Goal: Task Accomplishment & Management: Use online tool/utility

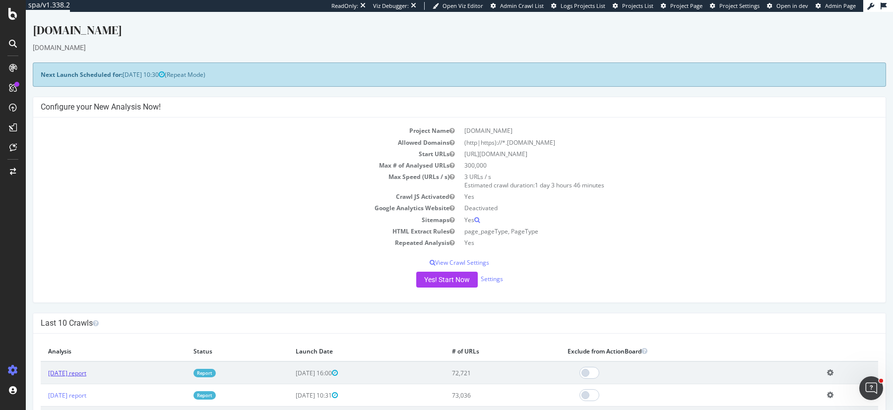
click at [72, 370] on link "2025 Oct. 6th report" at bounding box center [67, 373] width 38 height 8
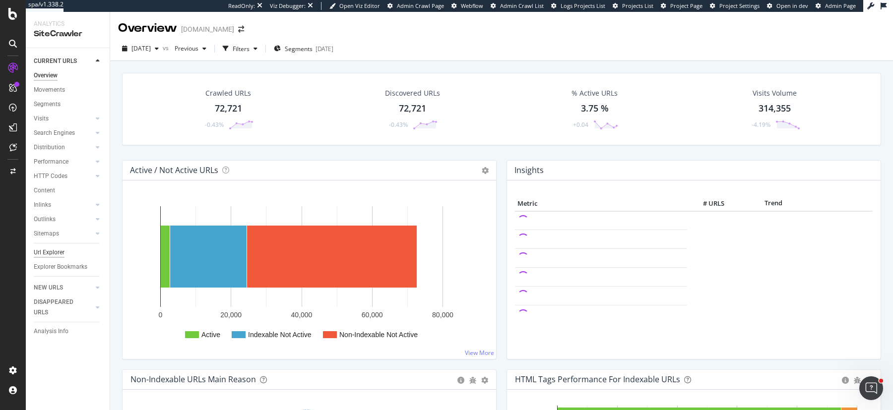
click at [44, 251] on div "Url Explorer" at bounding box center [49, 253] width 31 height 10
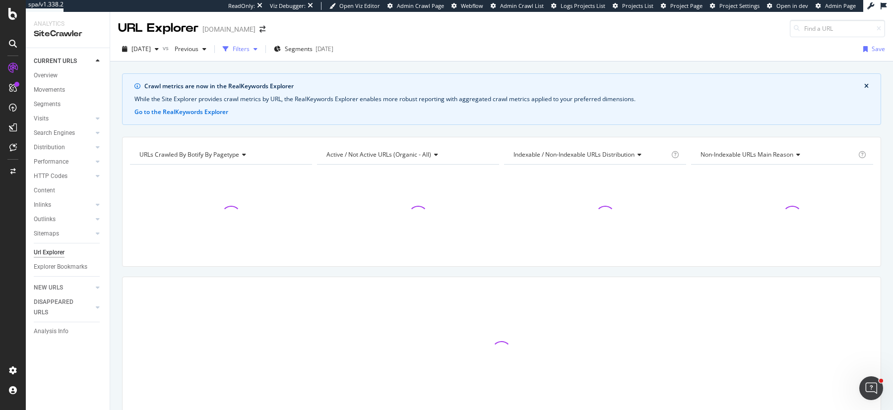
click at [261, 42] on div "Filters" at bounding box center [240, 49] width 43 height 15
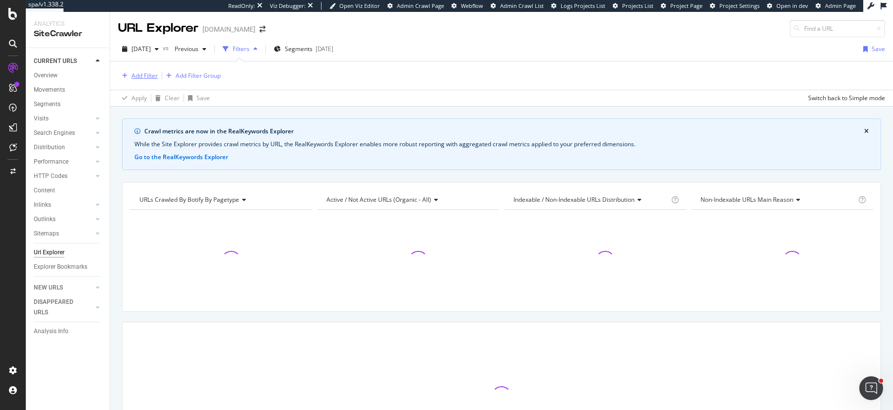
click at [139, 74] on div "Add Filter" at bounding box center [144, 75] width 26 height 8
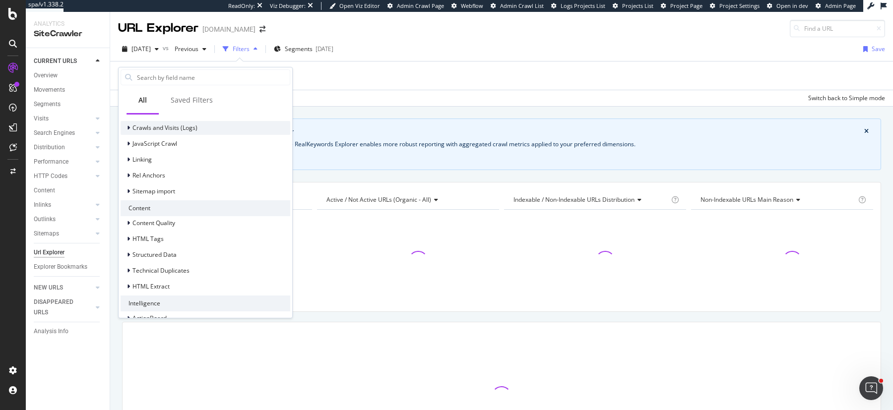
scroll to position [339, 0]
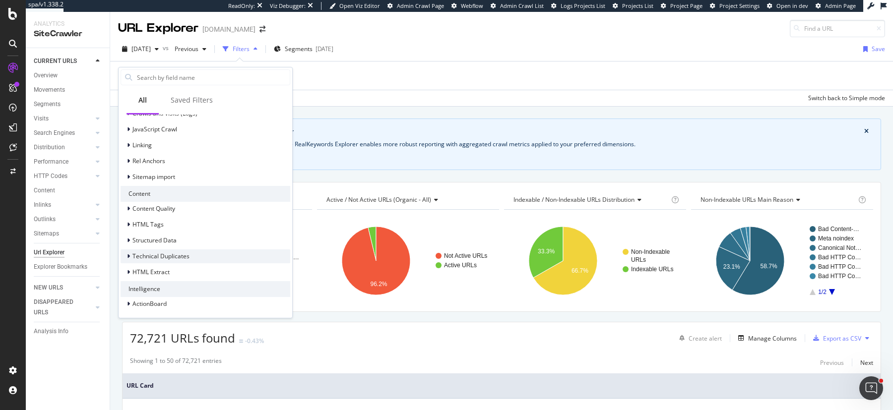
drag, startPoint x: 153, startPoint y: 267, endPoint x: 146, endPoint y: 260, distance: 10.2
click at [153, 268] on span "HTML Extract" at bounding box center [150, 272] width 37 height 8
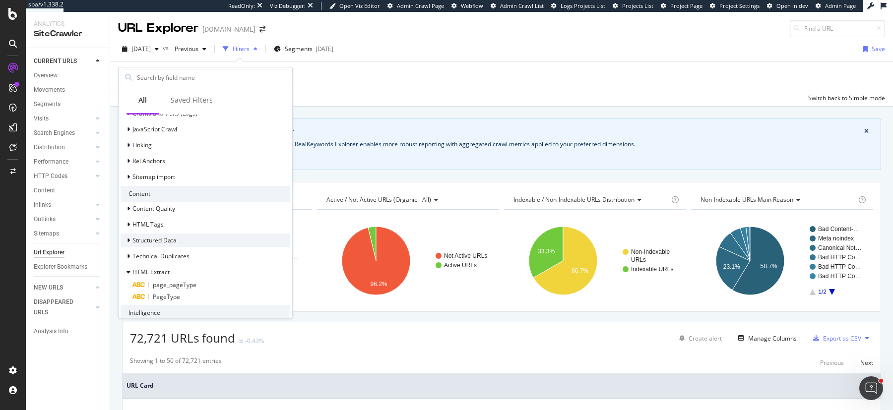
scroll to position [363, 0]
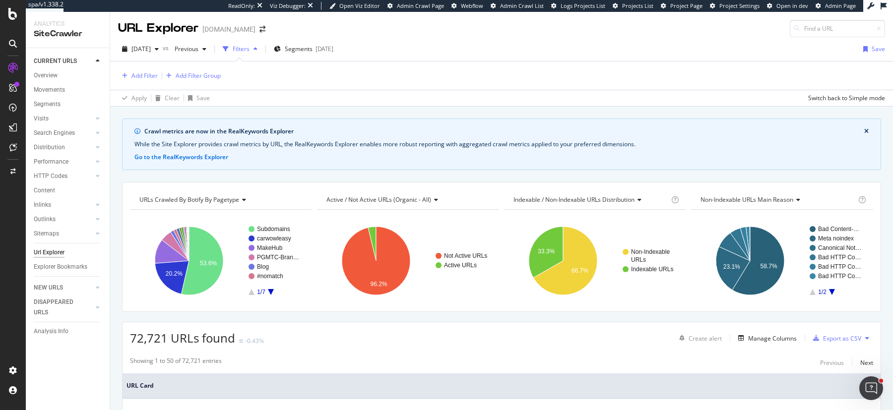
click at [630, 76] on div "Add Filter Add Filter Group" at bounding box center [501, 76] width 767 height 28
click at [748, 335] on div "Manage Columns" at bounding box center [772, 338] width 49 height 8
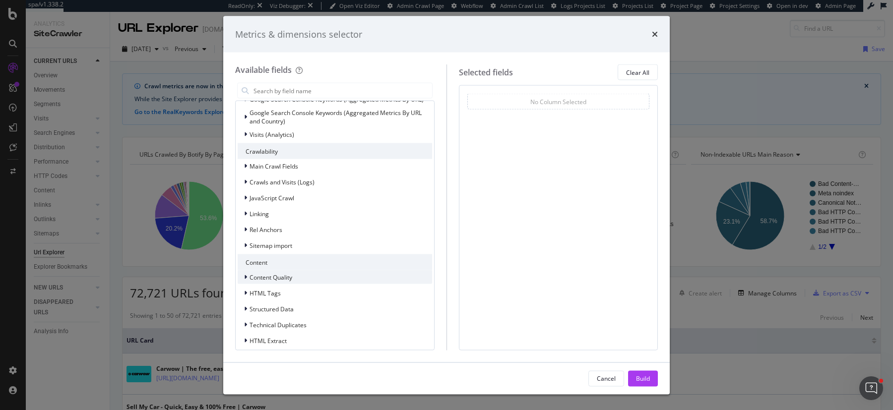
scroll to position [198, 0]
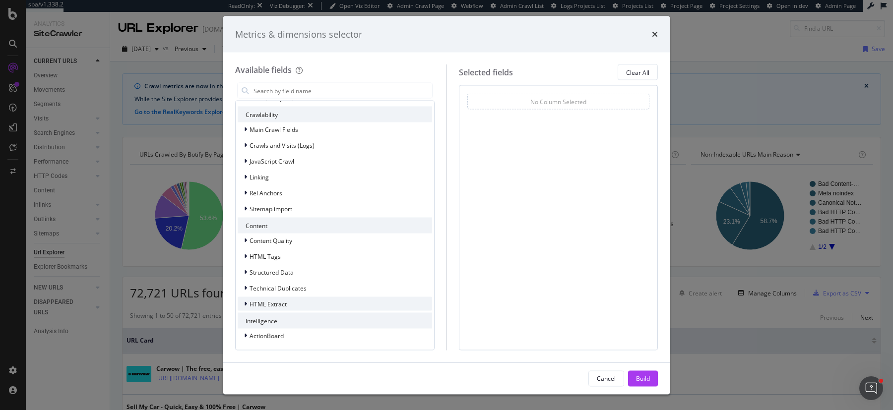
click at [314, 307] on div "HTML Extract" at bounding box center [335, 304] width 194 height 14
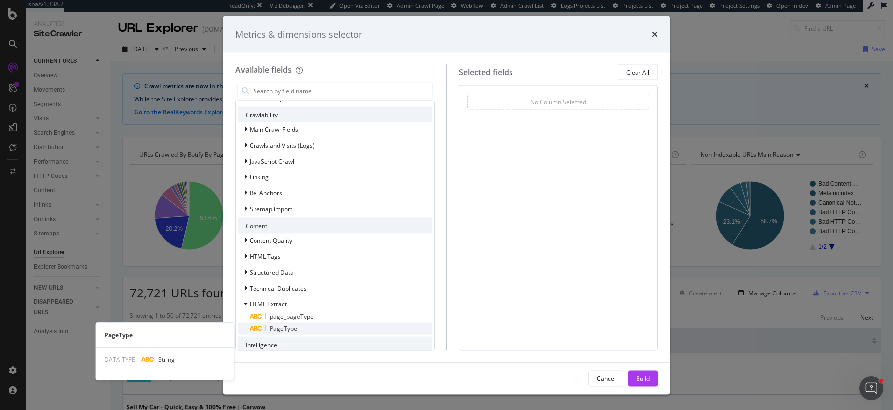
click at [315, 324] on div "PageType" at bounding box center [341, 329] width 183 height 12
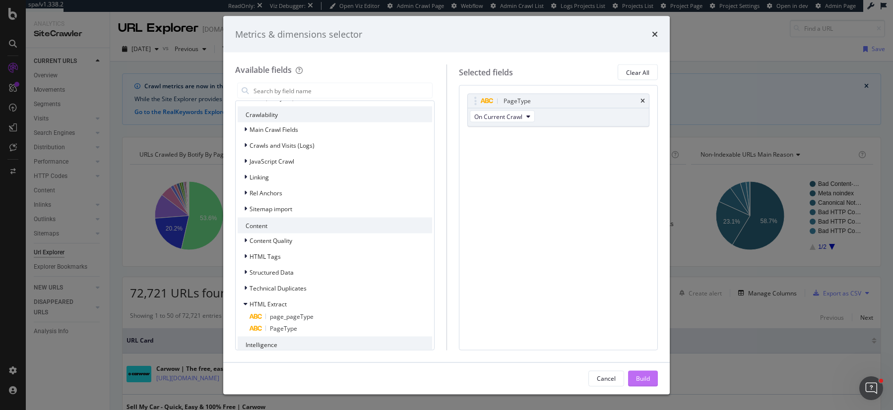
click at [644, 374] on div "Build" at bounding box center [643, 378] width 14 height 8
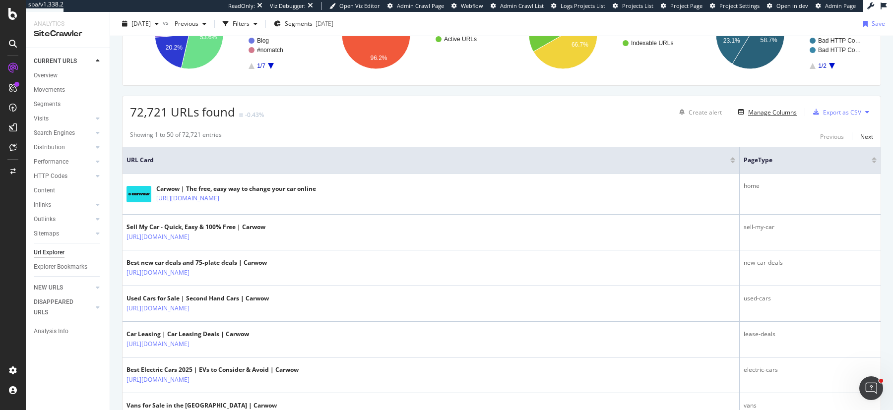
scroll to position [13, 0]
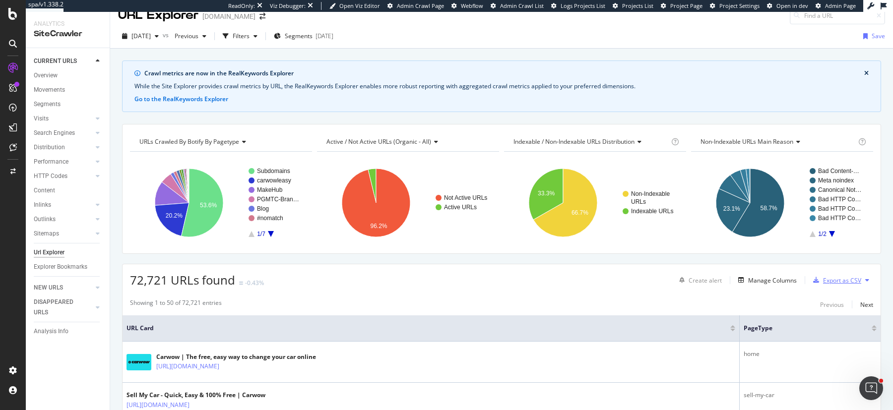
click at [813, 279] on div "button" at bounding box center [816, 280] width 14 height 6
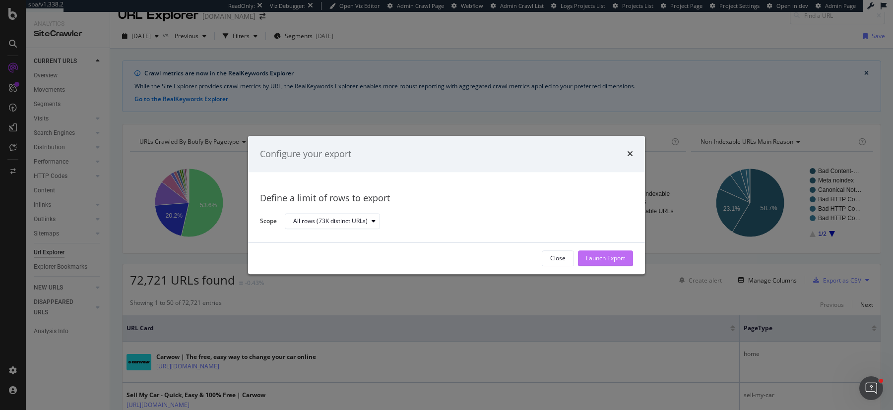
click at [588, 256] on div "Launch Export" at bounding box center [605, 258] width 39 height 8
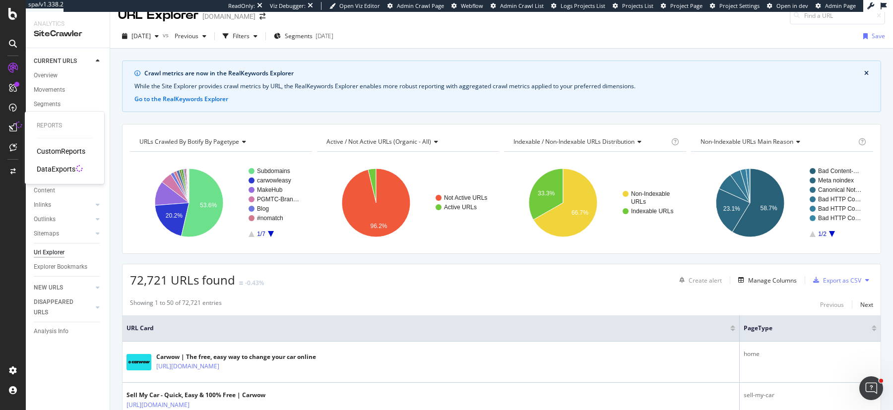
click at [58, 165] on div "DataExports" at bounding box center [56, 169] width 39 height 10
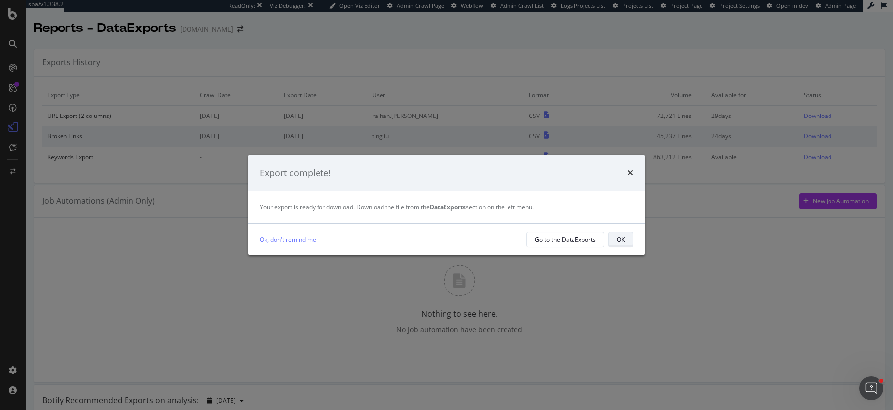
click at [615, 241] on button "OK" at bounding box center [620, 240] width 25 height 16
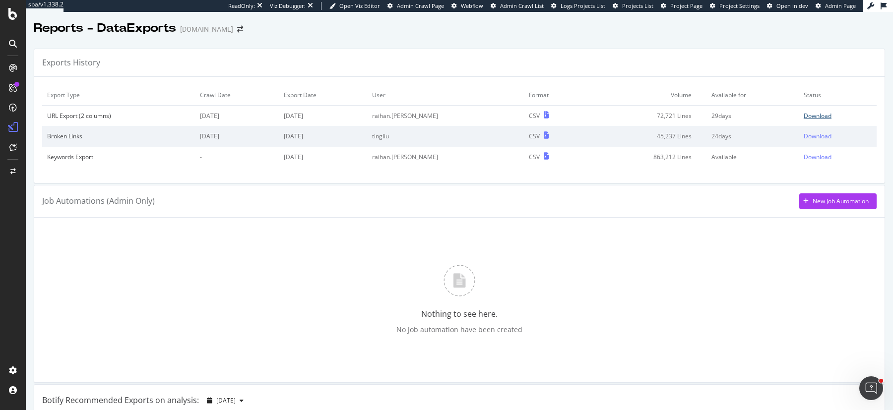
click at [804, 115] on div "Download" at bounding box center [818, 116] width 28 height 8
